Goal: Book appointment/travel/reservation

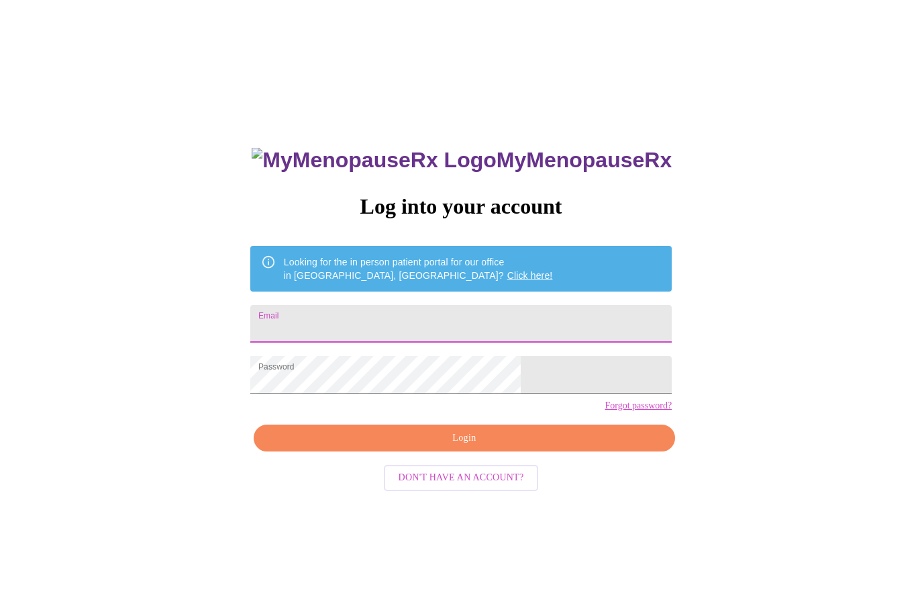
click at [427, 313] on input "Email" at bounding box center [461, 324] width 422 height 38
type input "jesscjo@gmail.com"
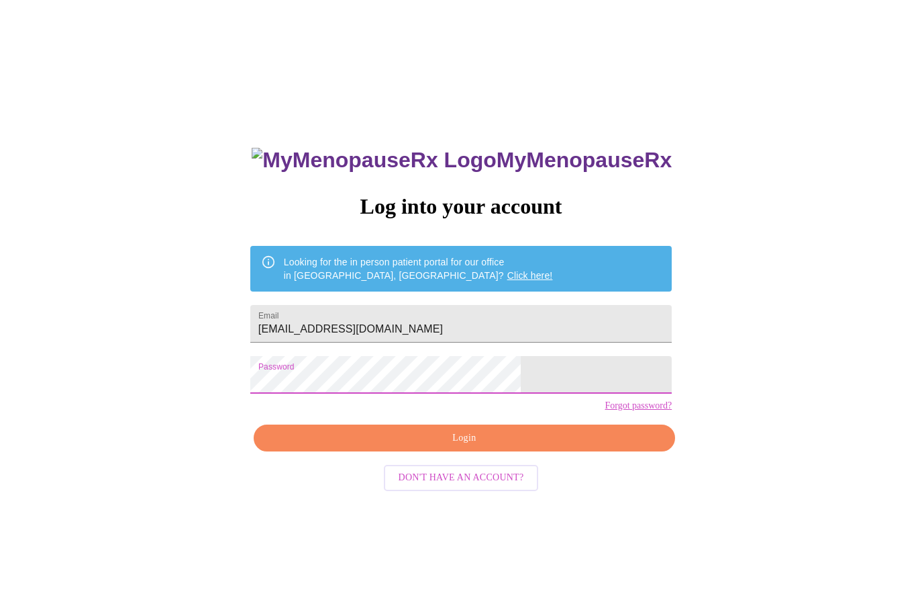
click at [512, 446] on span "Login" at bounding box center [464, 438] width 391 height 17
click at [508, 270] on link "Click here!" at bounding box center [531, 275] width 46 height 11
click at [405, 321] on input "Email" at bounding box center [461, 324] width 422 height 38
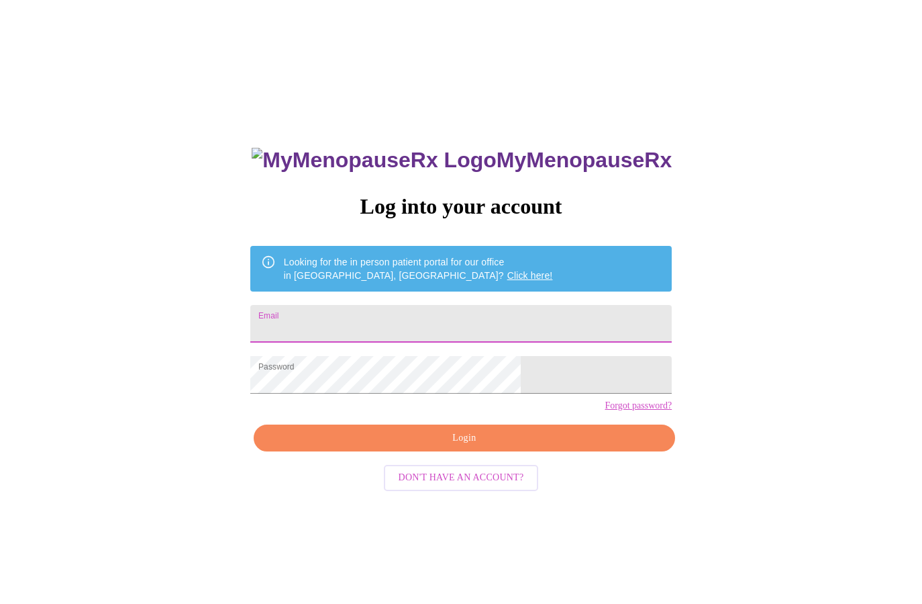
type input "[EMAIL_ADDRESS][DOMAIN_NAME]"
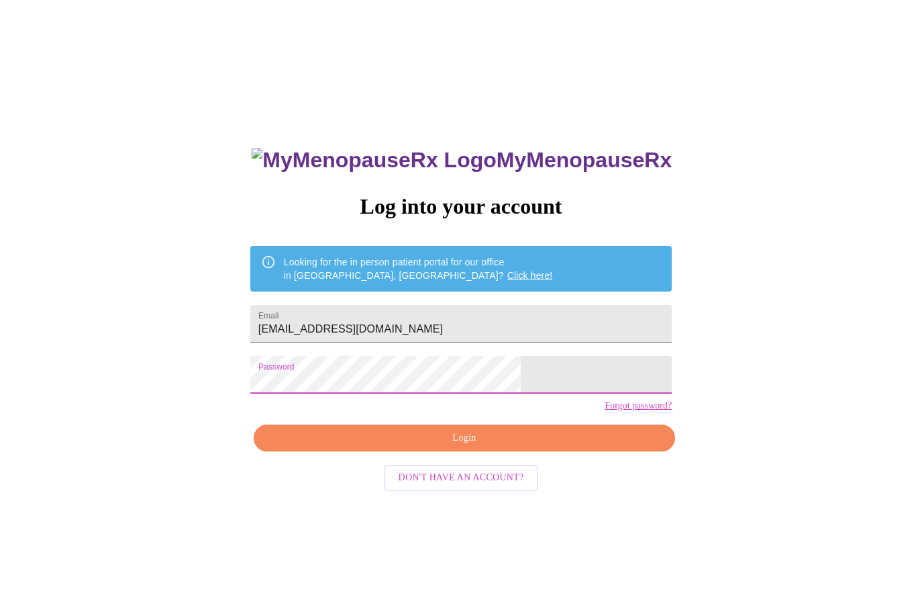
click at [518, 446] on span "Login" at bounding box center [464, 438] width 391 height 17
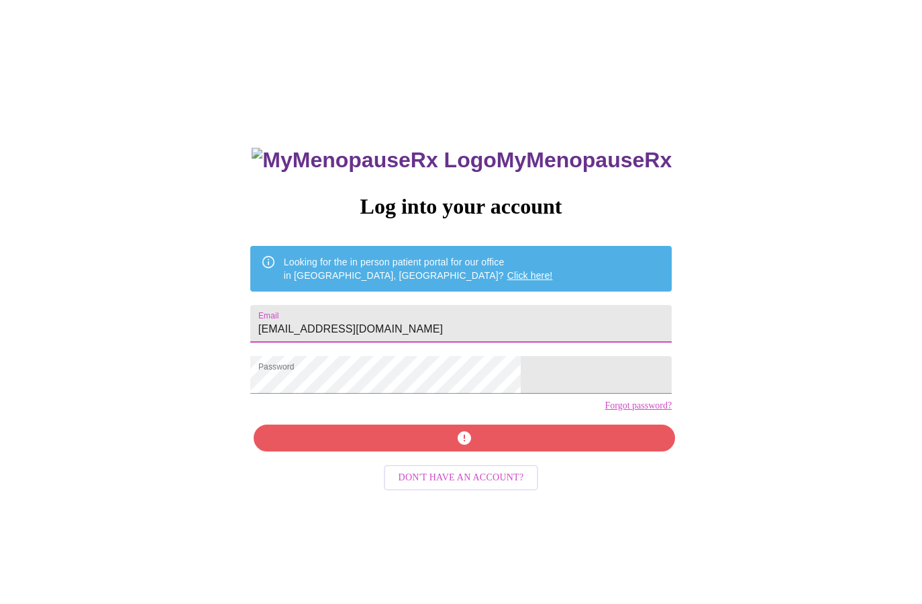
click at [476, 320] on input "jesscjo@gmail.com" at bounding box center [461, 324] width 422 height 38
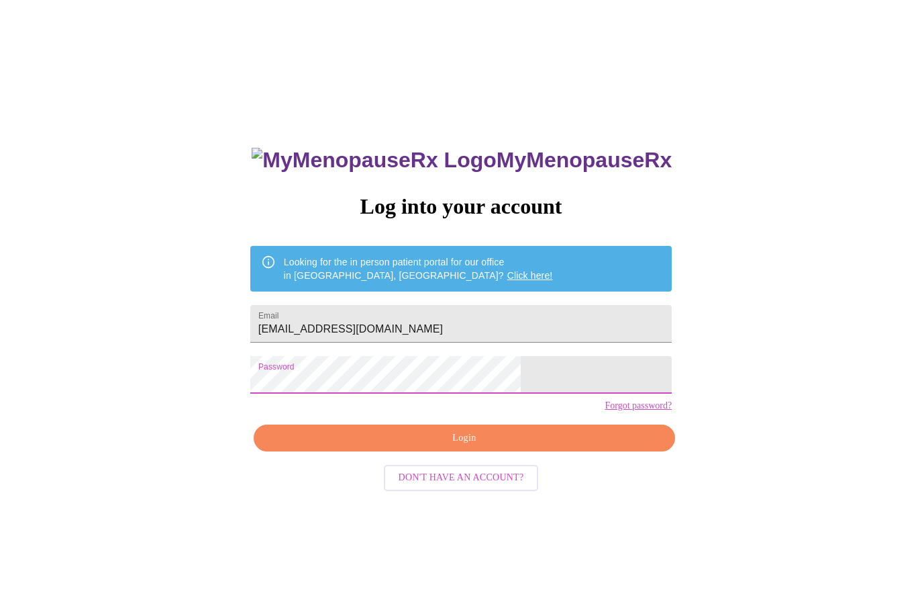
click at [517, 446] on span "Login" at bounding box center [464, 438] width 391 height 17
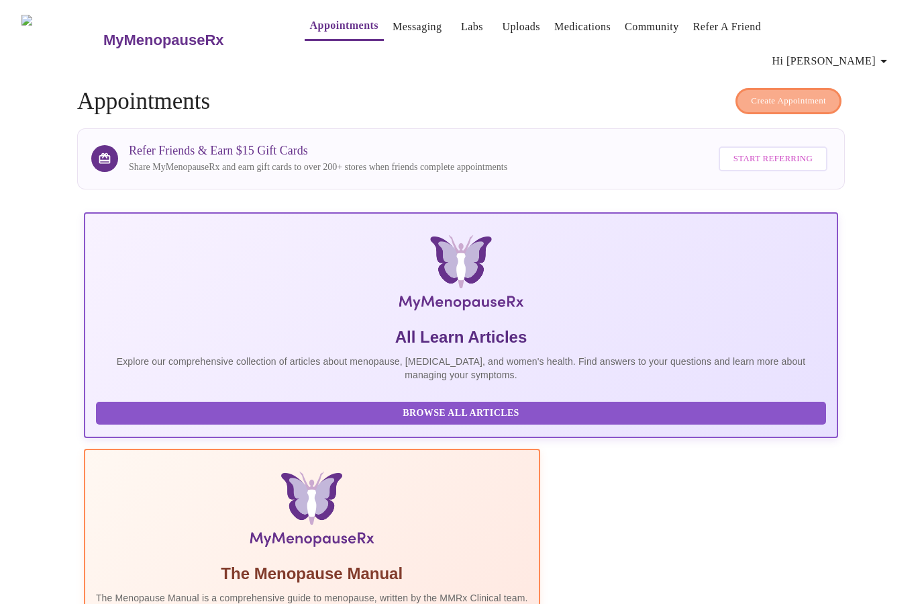
click at [779, 93] on span "Create Appointment" at bounding box center [788, 100] width 75 height 15
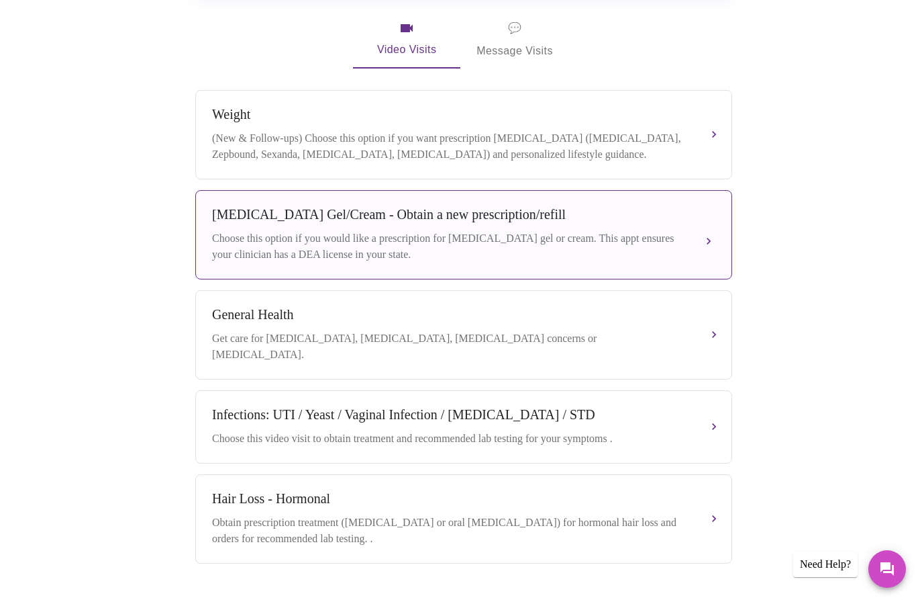
scroll to position [222, 0]
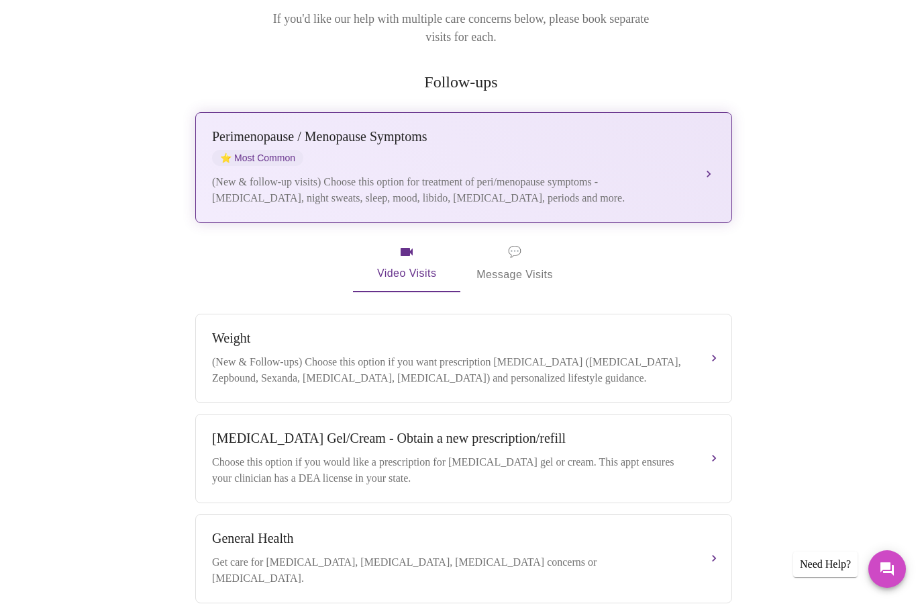
click at [538, 129] on div "Perimenopause / Menopause Symptoms ⭐ Most Common (New & follow-up visits) Choos…" at bounding box center [463, 167] width 503 height 77
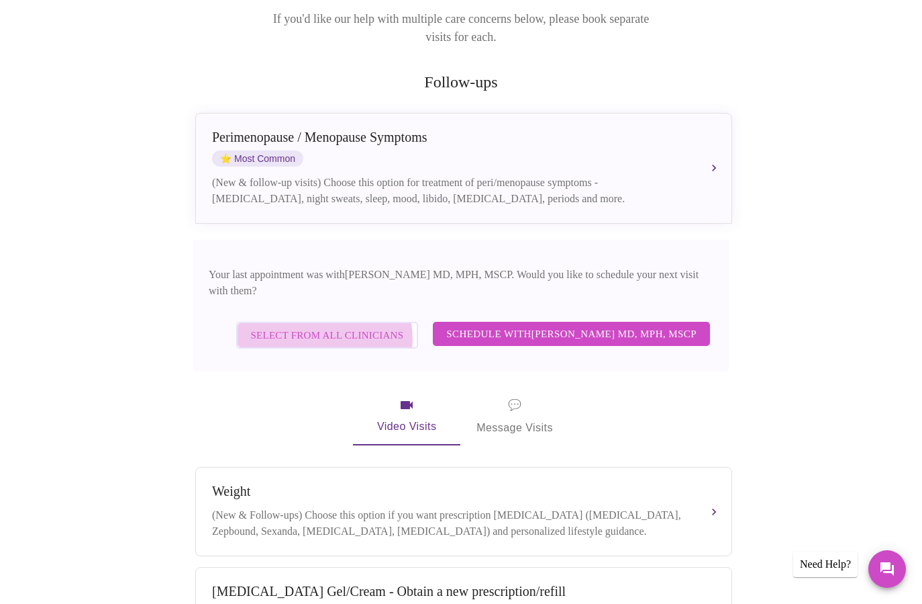
click at [338, 326] on span "Select from All Clinicians" at bounding box center [327, 334] width 153 height 17
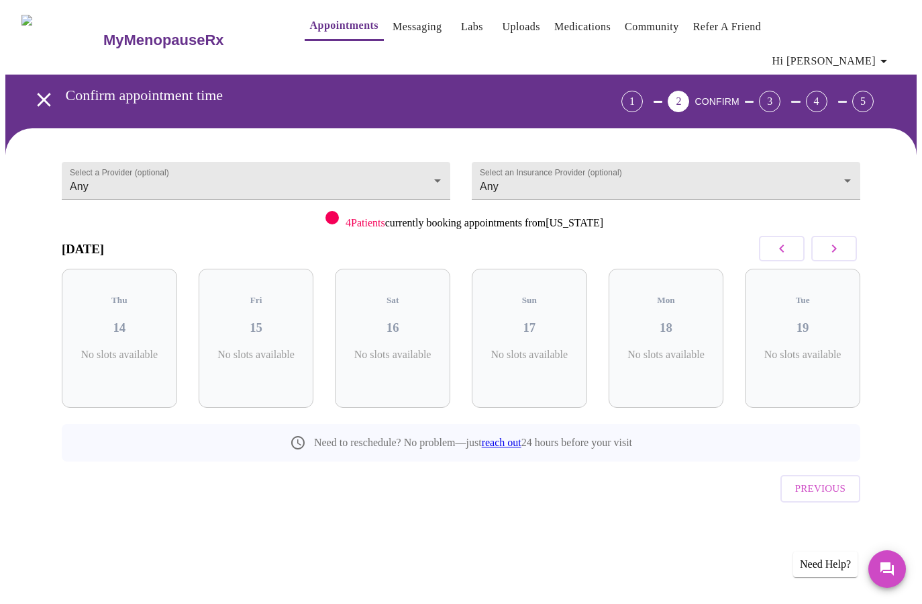
scroll to position [0, 0]
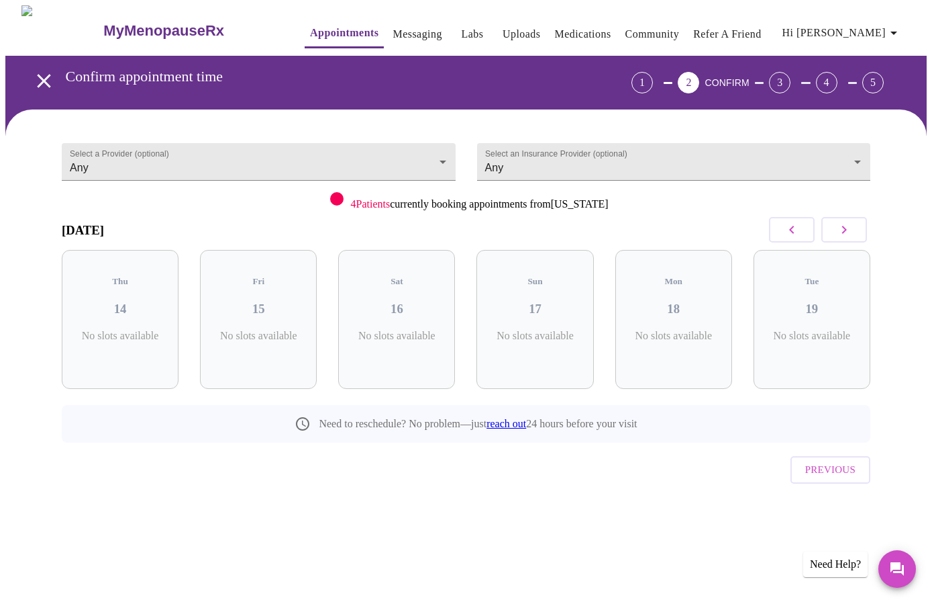
click at [847, 231] on icon "button" at bounding box center [844, 230] width 5 height 8
click at [396, 312] on div "Thu 21 2 Slots Left ( 2 Total)" at bounding box center [396, 319] width 117 height 139
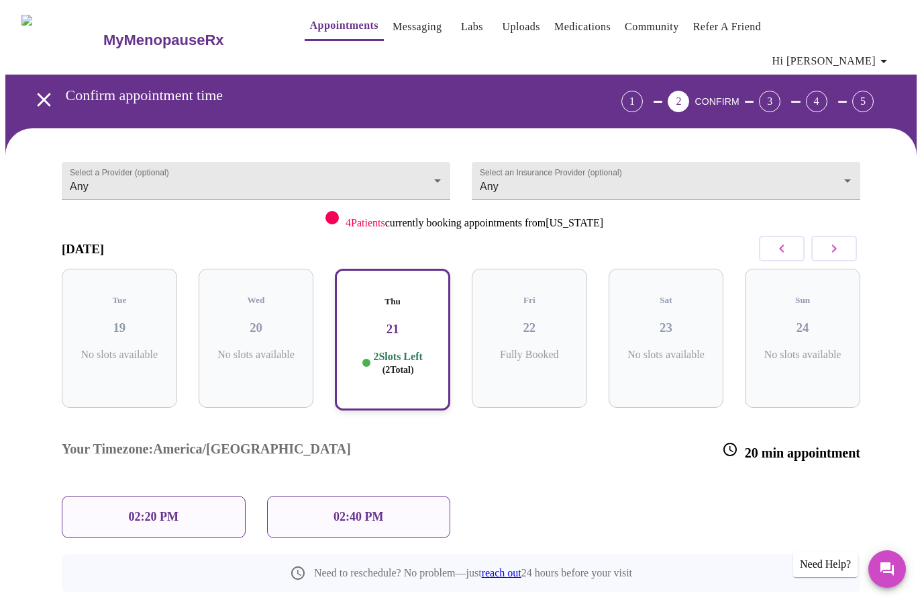
click at [194, 495] on div "02:20 PM" at bounding box center [154, 516] width 184 height 42
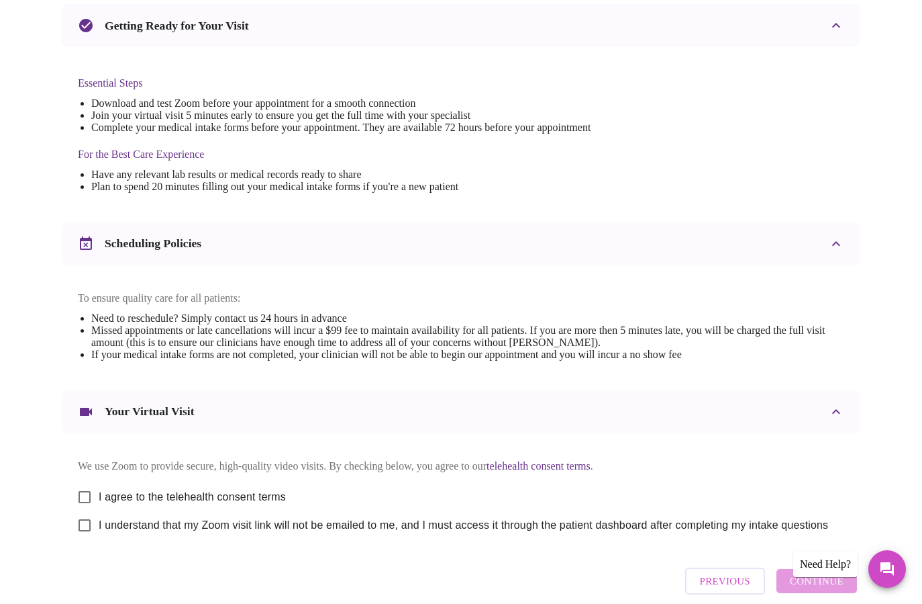
scroll to position [370, 0]
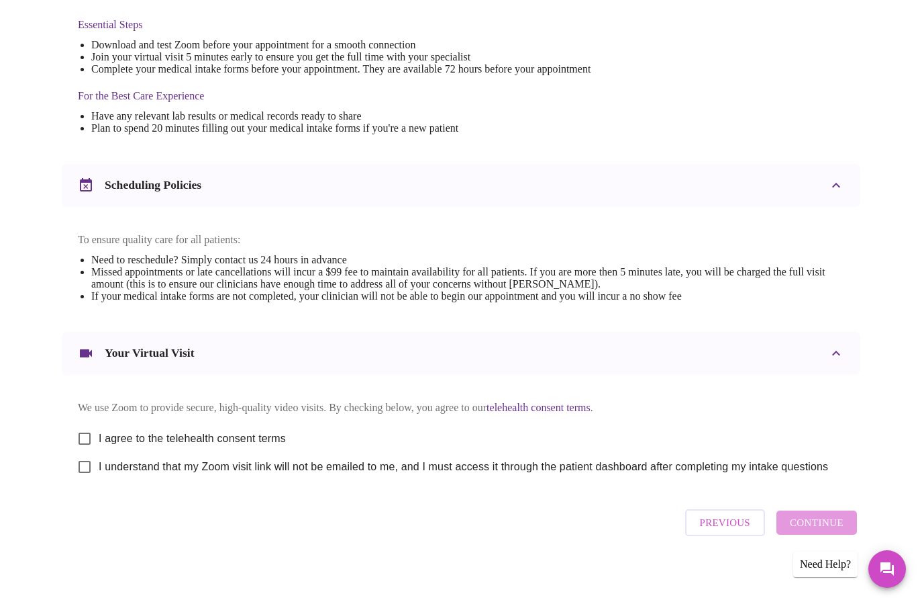
click at [78, 427] on input "I agree to the telehealth consent terms" at bounding box center [84, 438] width 28 height 28
checkbox input "true"
click at [82, 463] on input "I understand that my Zoom visit link will not be emailed to me, and I must acce…" at bounding box center [84, 466] width 28 height 28
checkbox input "true"
click at [854, 519] on button "Continue" at bounding box center [817, 522] width 81 height 24
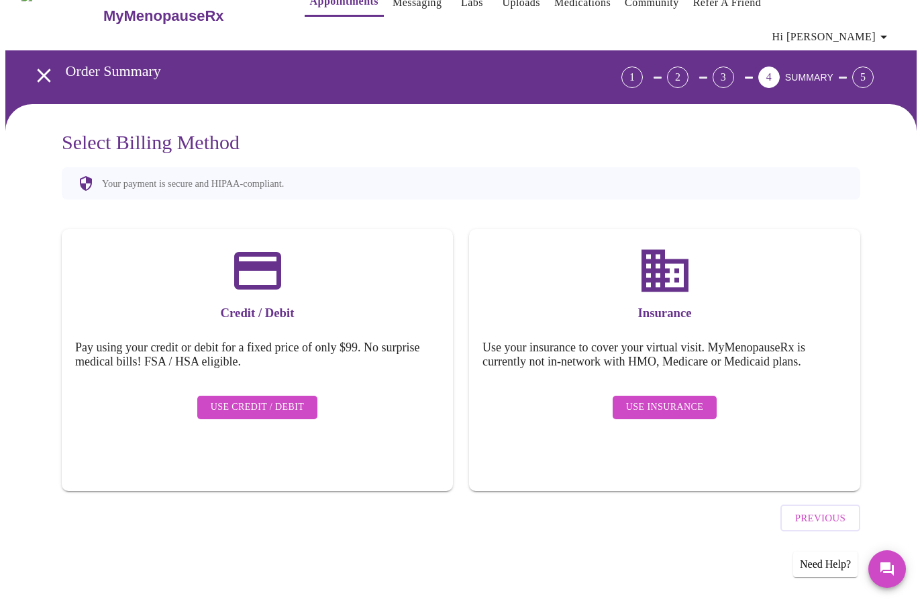
scroll to position [0, 0]
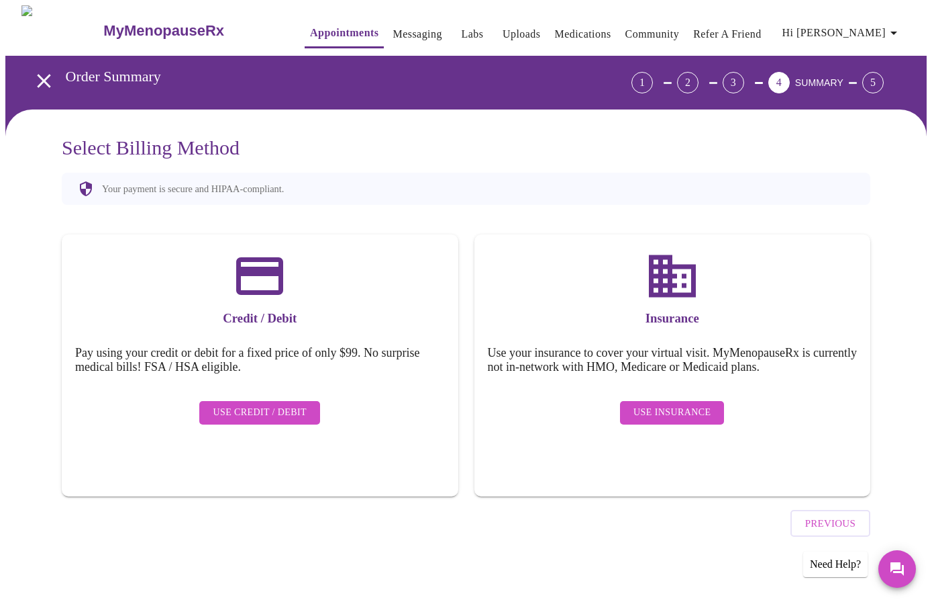
click at [704, 406] on span "Use Insurance" at bounding box center [672, 412] width 77 height 17
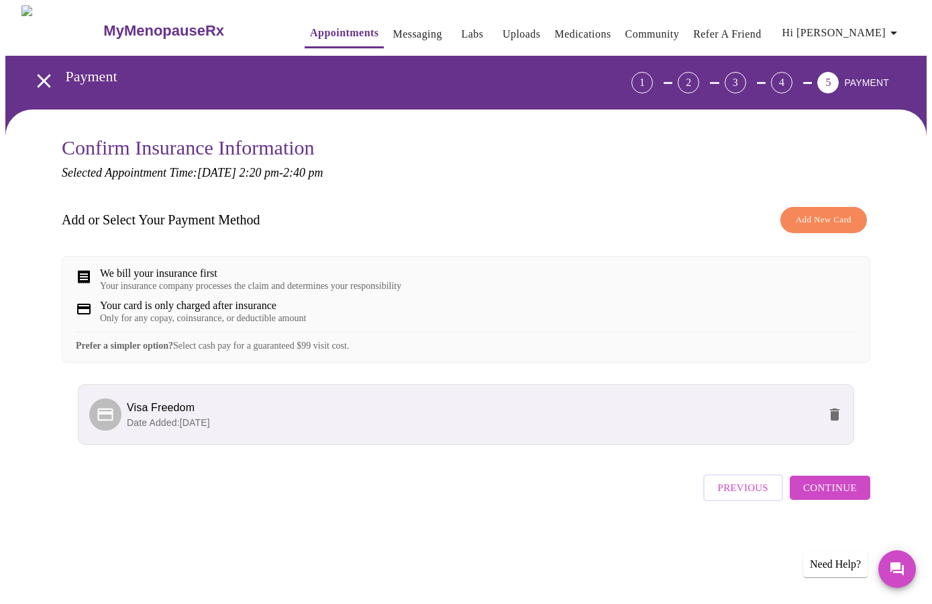
click at [840, 496] on span "Continue" at bounding box center [831, 487] width 54 height 17
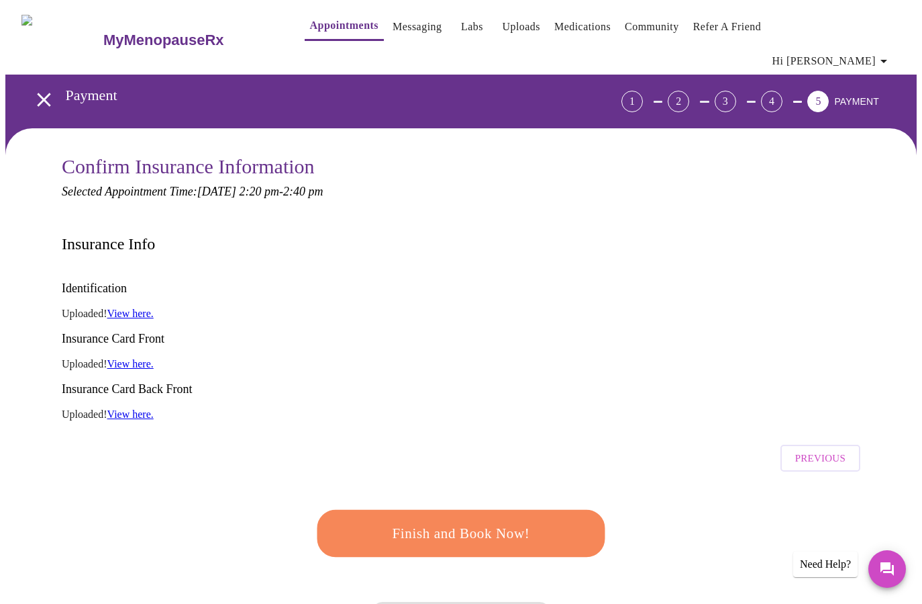
click at [480, 520] on span "Finish and Book Now!" at bounding box center [460, 532] width 249 height 25
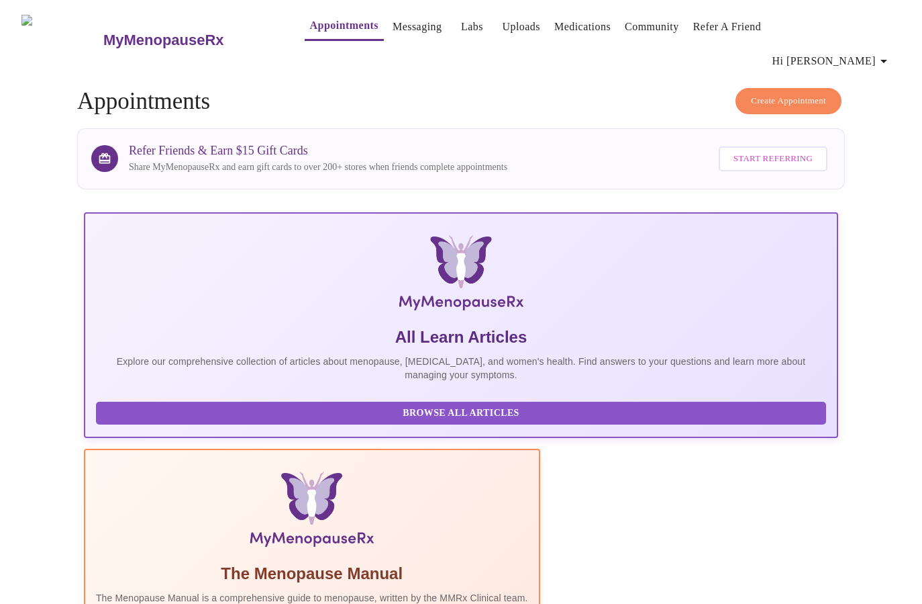
click at [393, 23] on link "Messaging" at bounding box center [417, 26] width 49 height 19
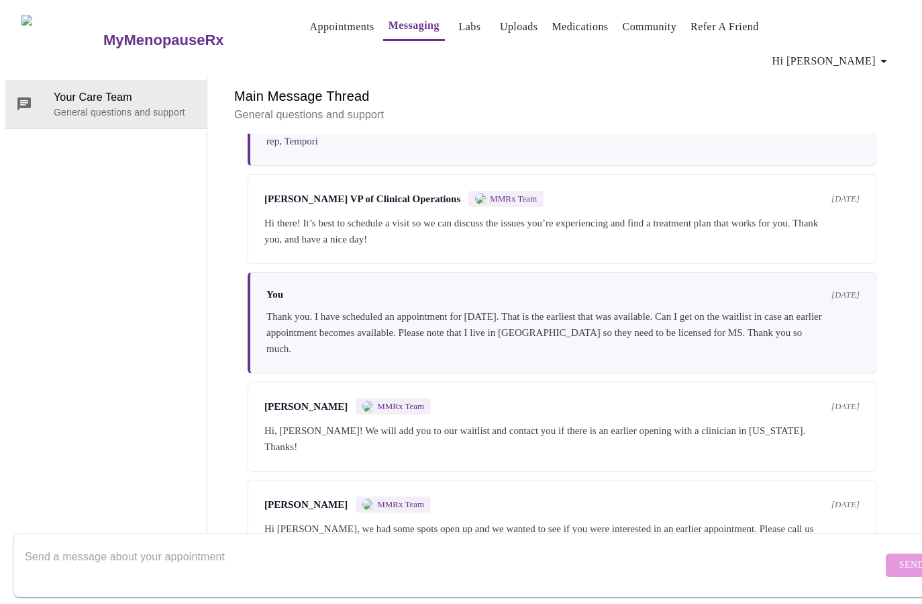
scroll to position [1612, 0]
click at [230, 543] on textarea "Send a message about your appointment" at bounding box center [454, 564] width 858 height 43
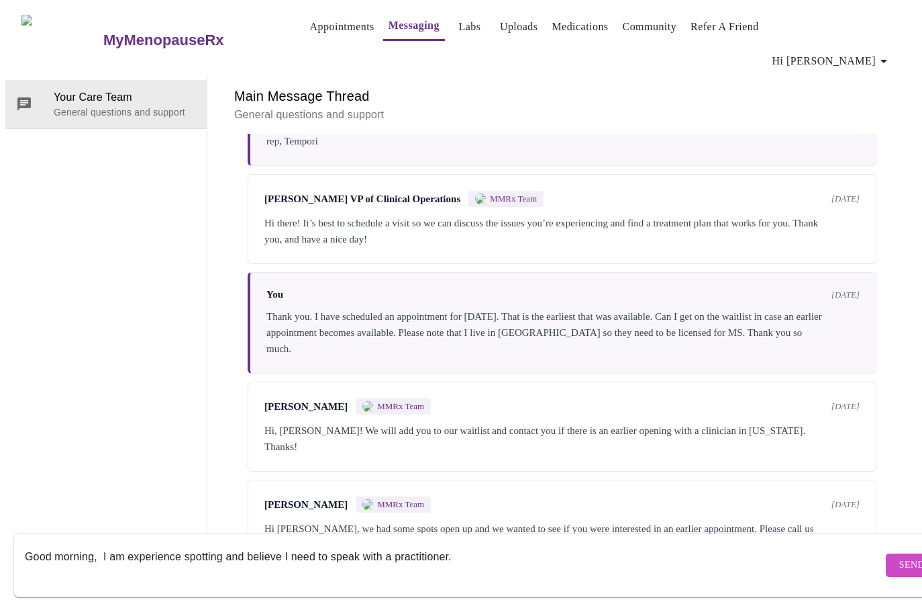
click at [468, 545] on textarea "Good morning, I am experience spotting and believe I need to speak with a pract…" at bounding box center [454, 564] width 858 height 43
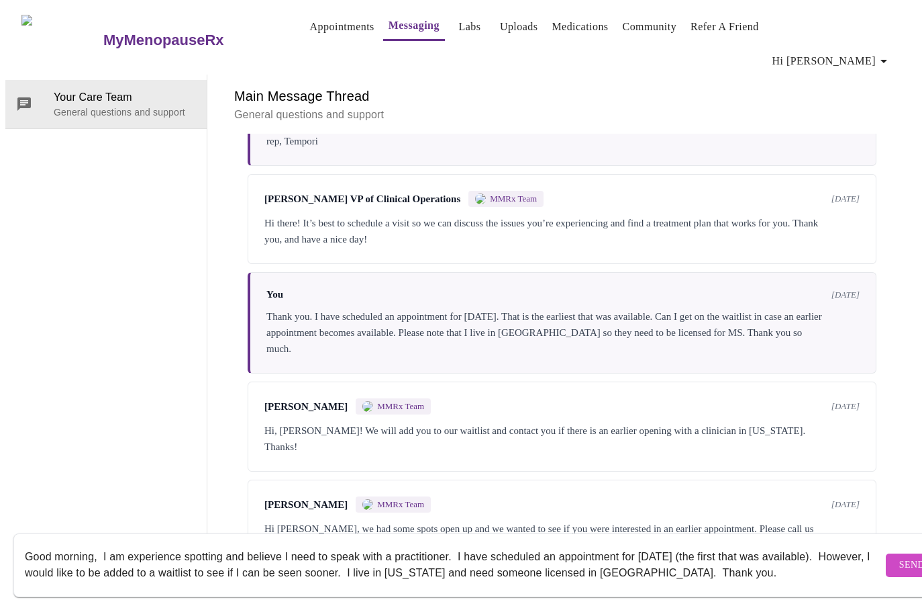
type textarea "Good morning, I am experience spotting and believe I need to speak with a pract…"
click at [900, 557] on span "Send" at bounding box center [913, 565] width 26 height 17
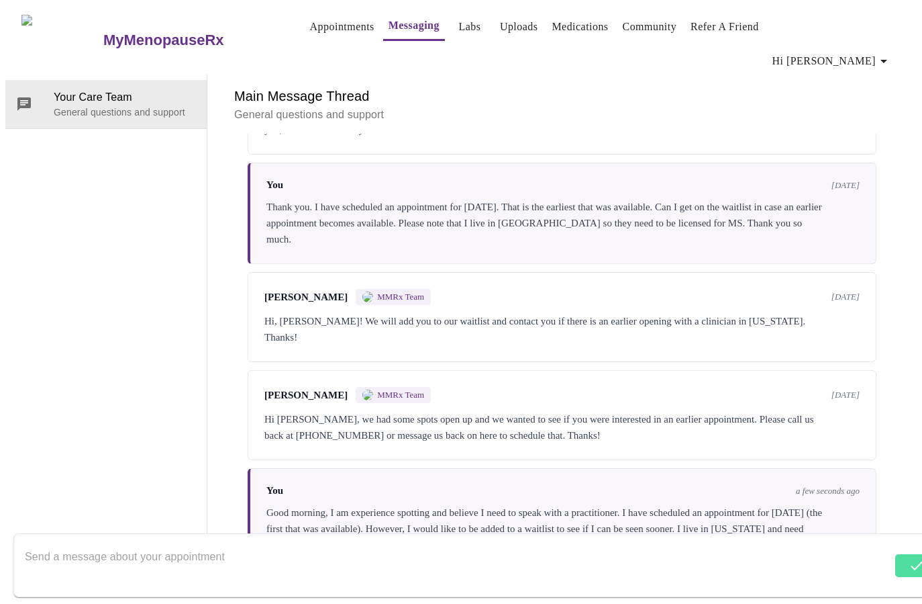
scroll to position [1725, 0]
